Goal: Navigation & Orientation: Find specific page/section

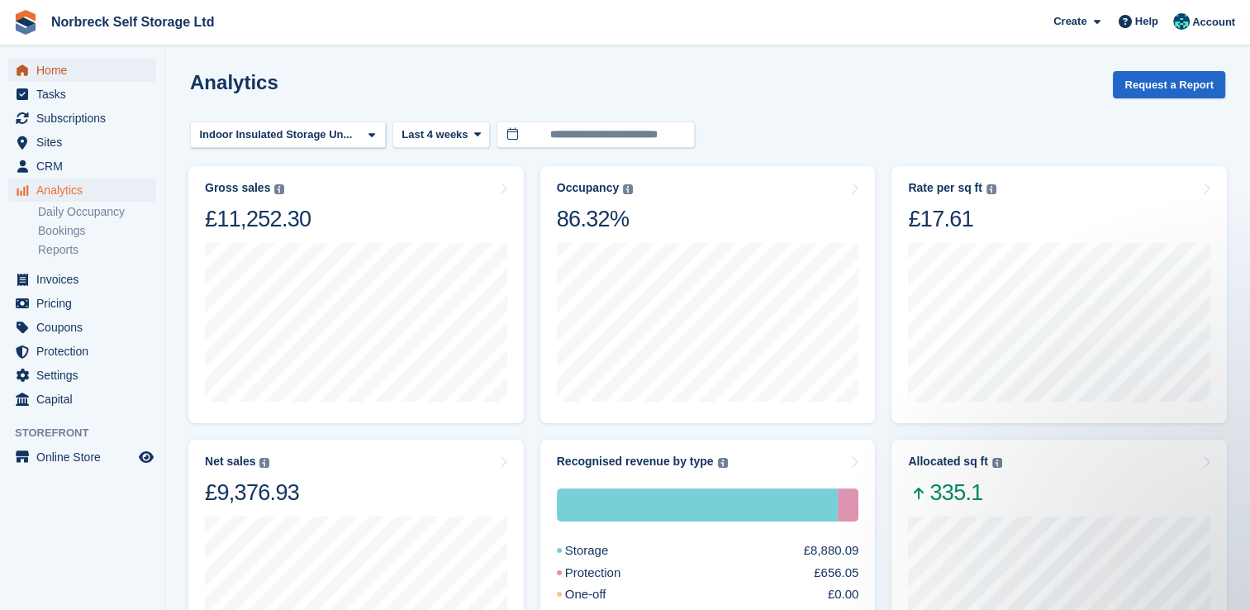
click at [41, 74] on span "Home" at bounding box center [85, 70] width 99 height 23
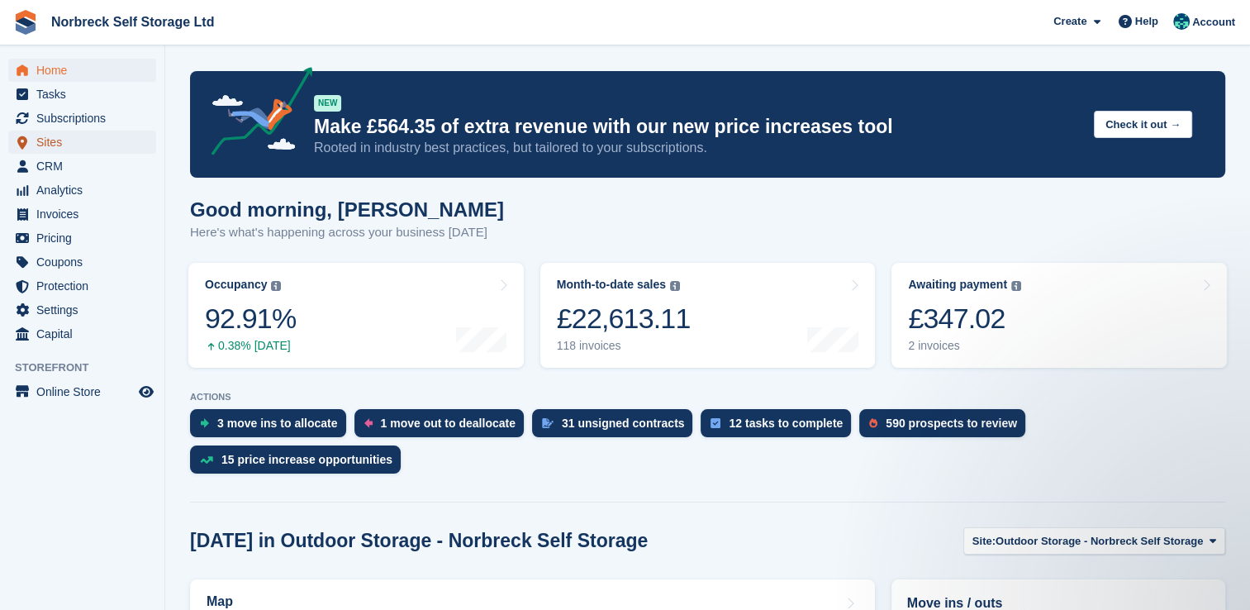
click at [33, 153] on link "Sites" at bounding box center [82, 142] width 148 height 23
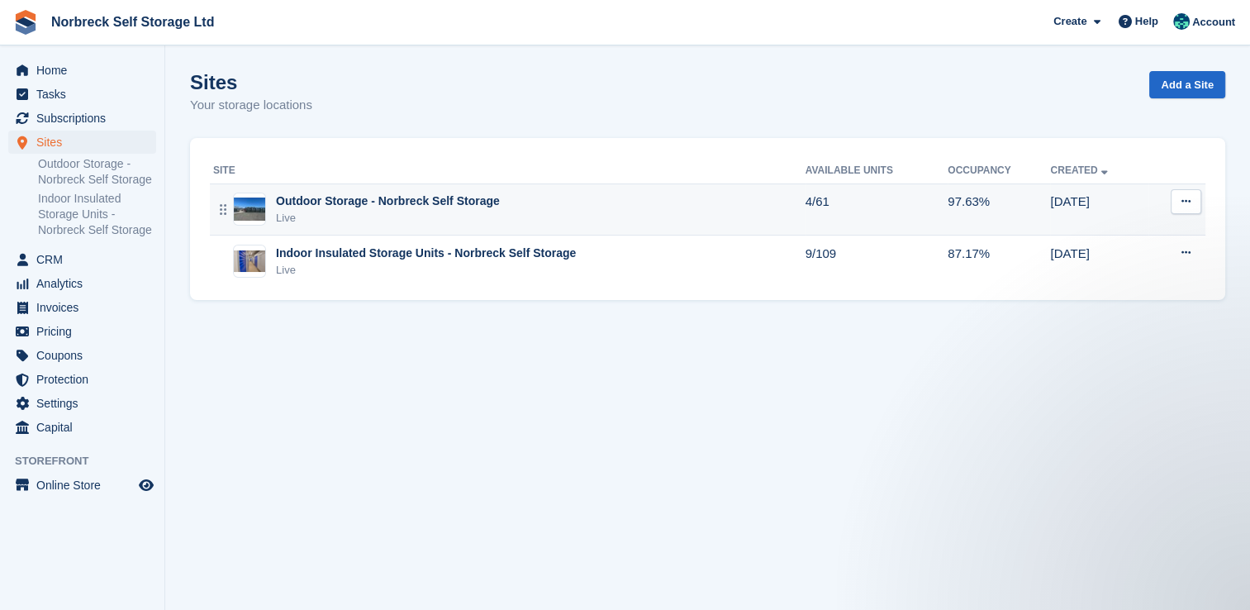
click at [372, 216] on div "Live" at bounding box center [388, 218] width 224 height 17
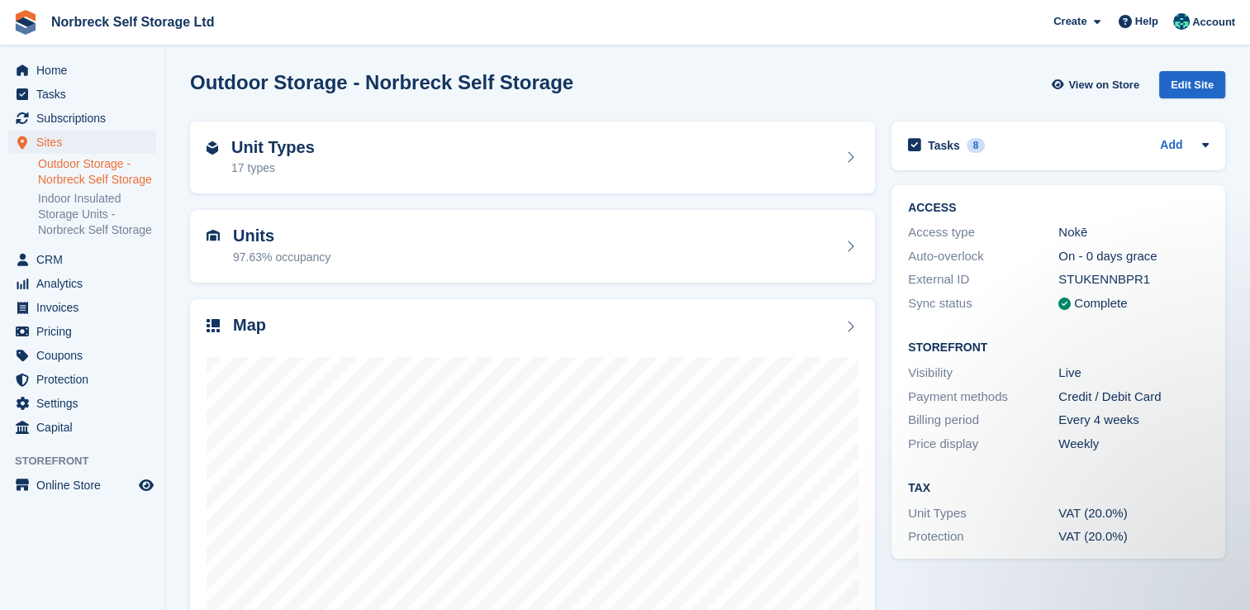
scroll to position [94, 0]
click at [85, 236] on link "Indoor Insulated Storage Units - Norbreck Self Storage" at bounding box center [97, 214] width 118 height 47
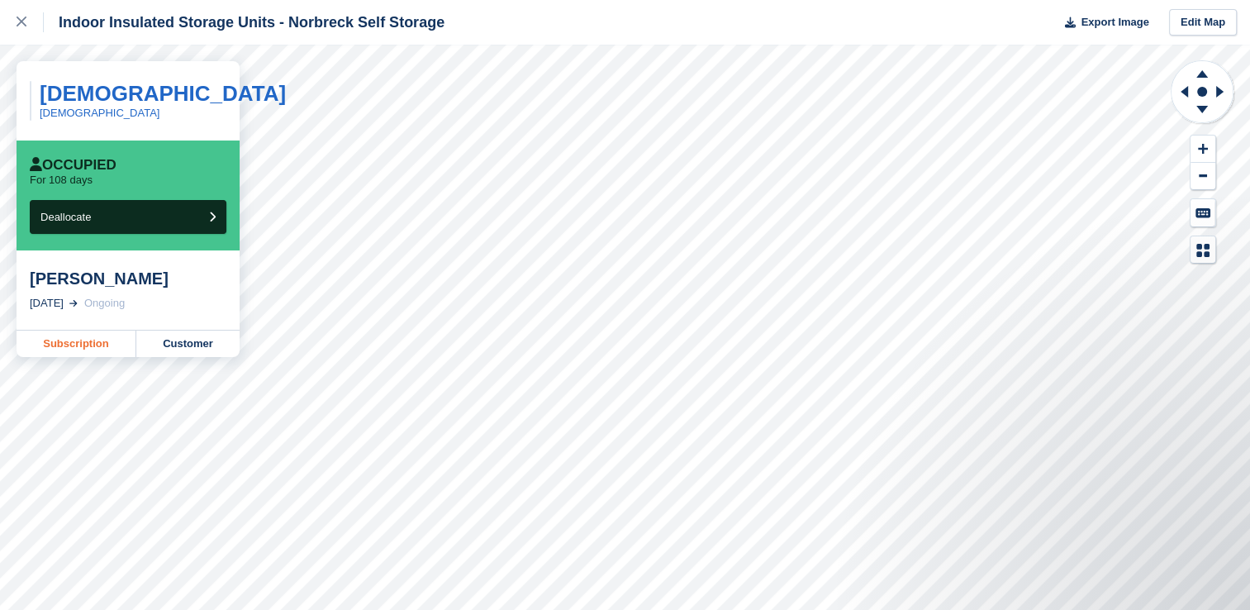
click at [73, 344] on link "Subscription" at bounding box center [77, 343] width 120 height 26
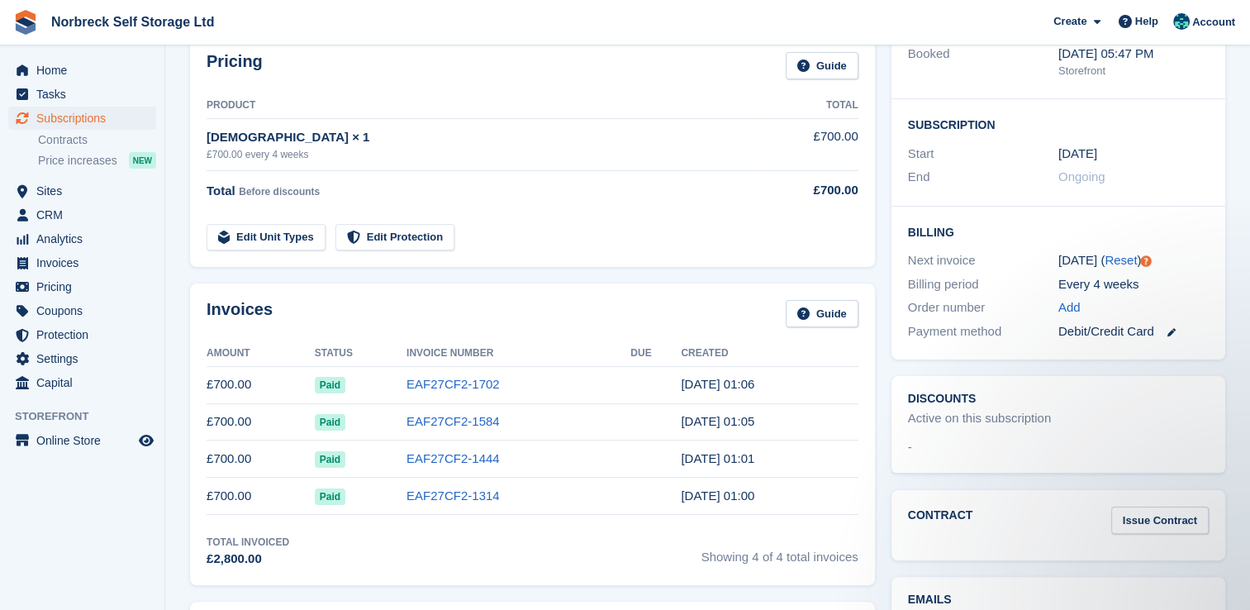
scroll to position [253, 0]
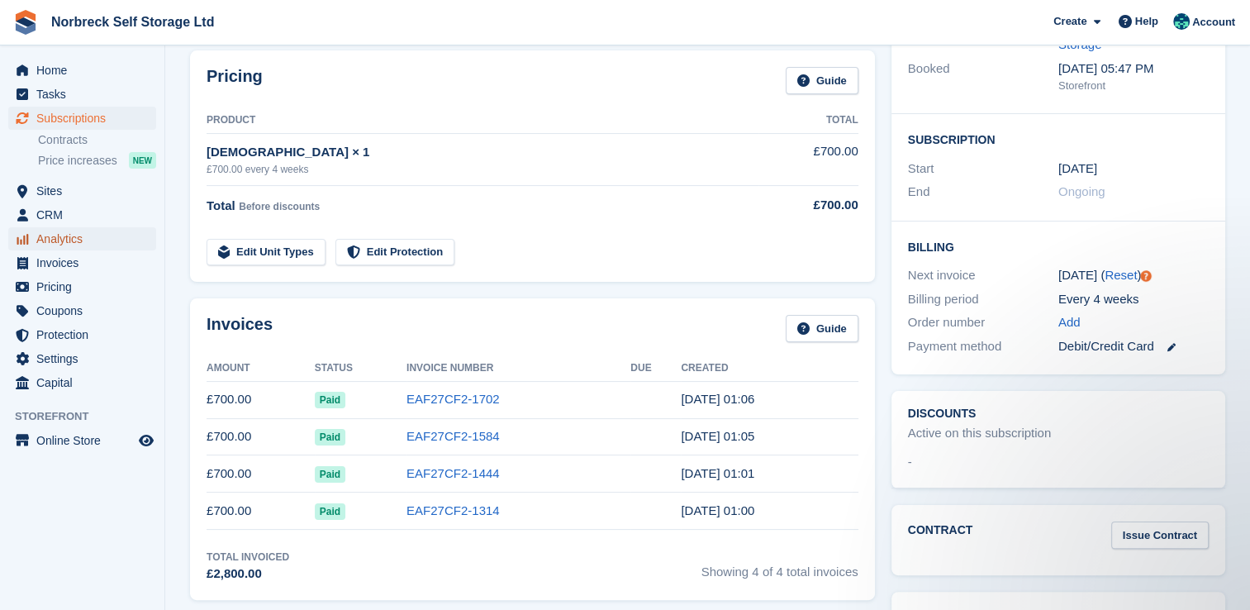
click at [52, 236] on span "Analytics" at bounding box center [85, 238] width 99 height 23
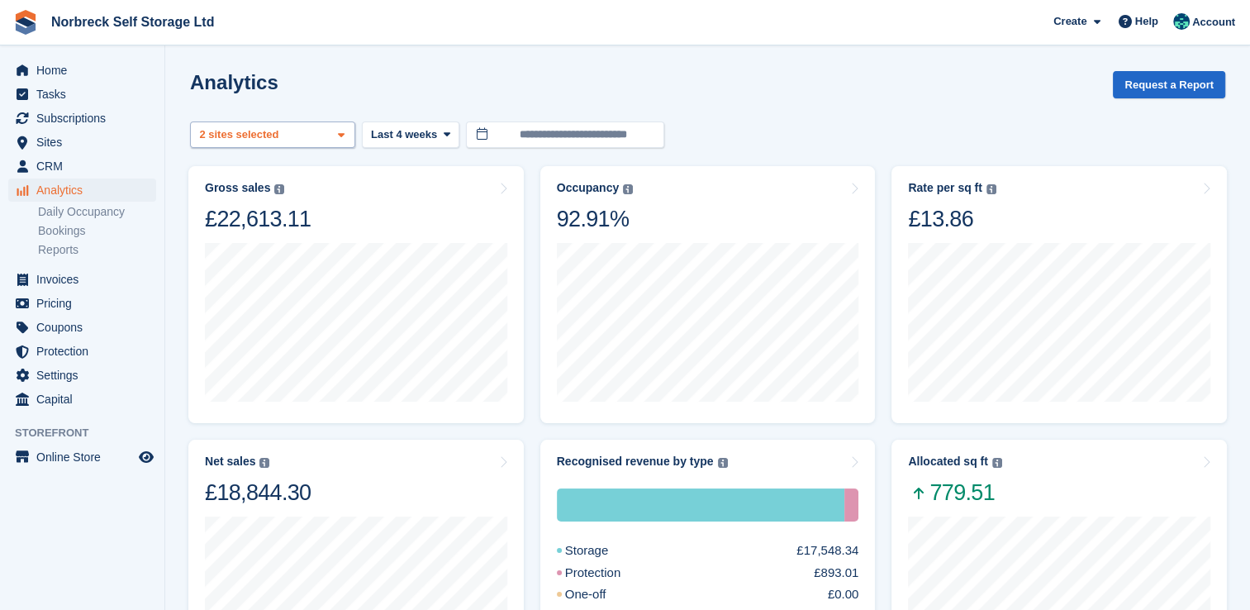
click at [342, 137] on icon at bounding box center [341, 135] width 7 height 11
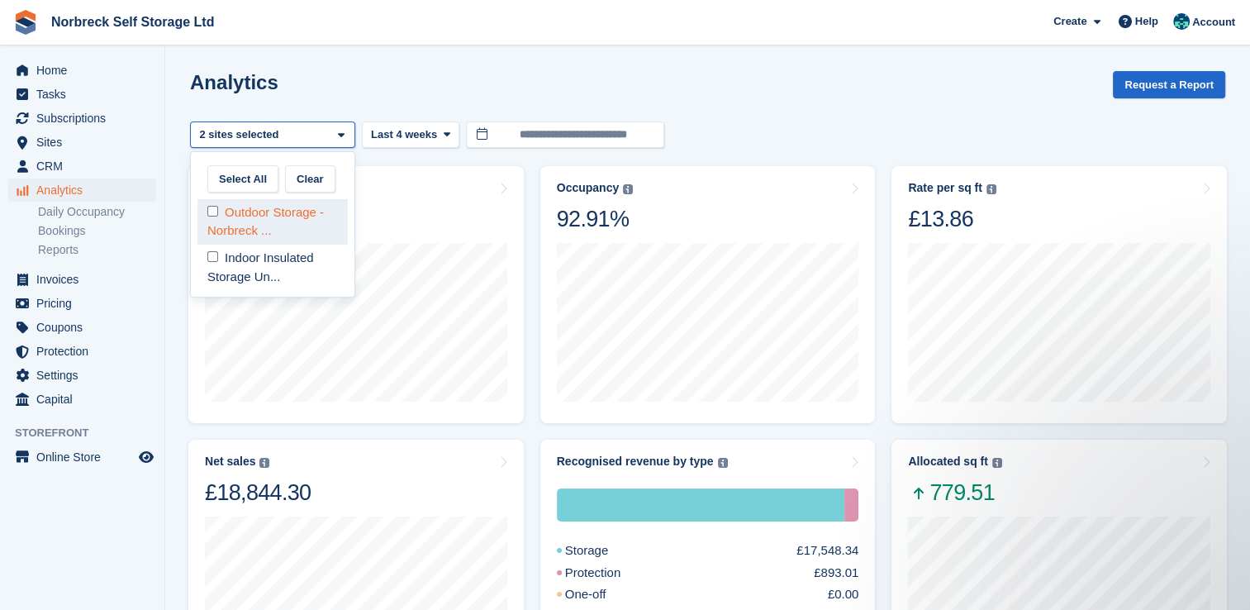
click at [313, 211] on div "Outdoor Storage - Norbreck ..." at bounding box center [272, 221] width 150 height 45
select select "****"
